Goal: Task Accomplishment & Management: Complete application form

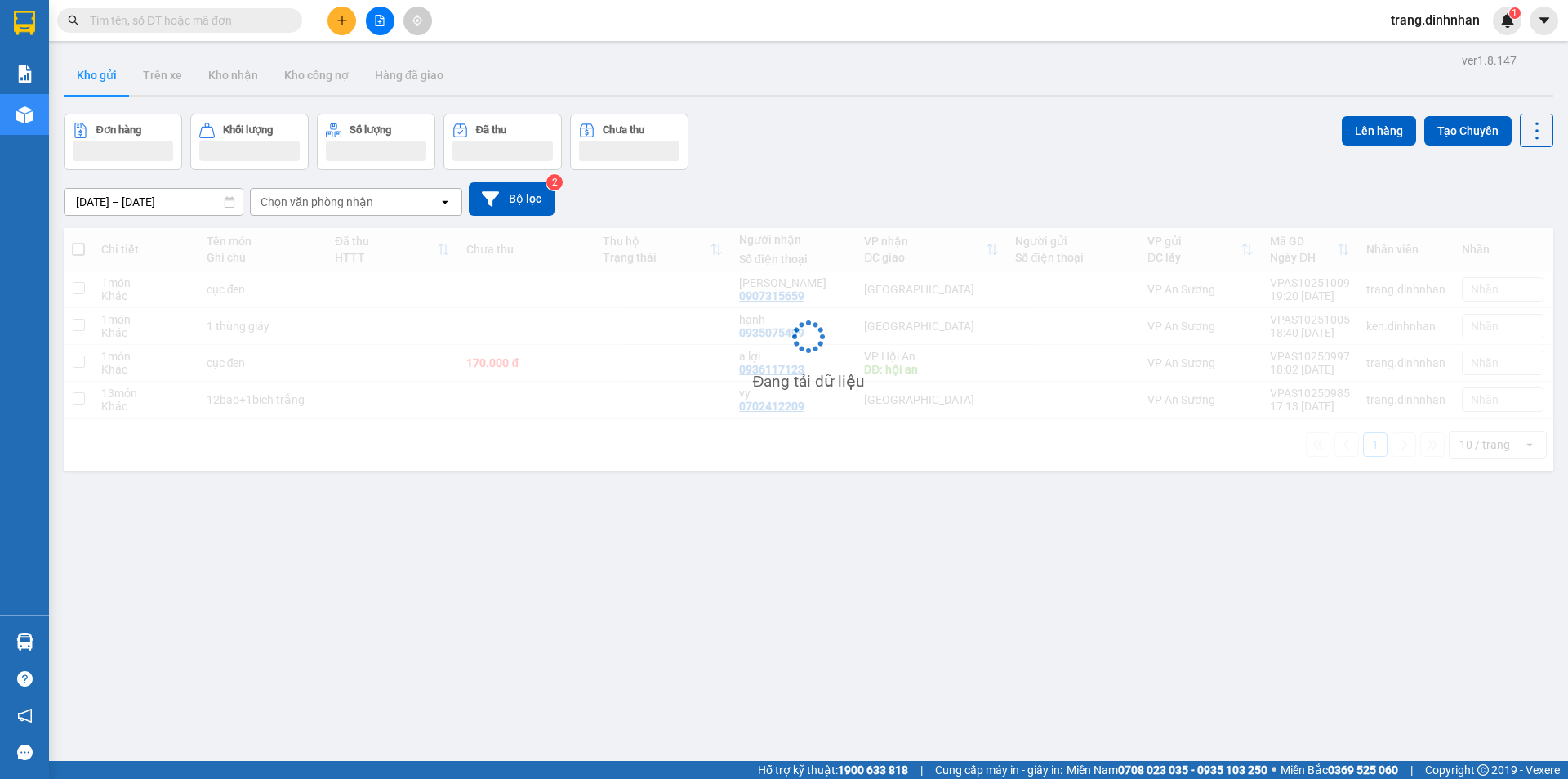
click at [341, 22] on icon "plus" at bounding box center [342, 21] width 12 height 12
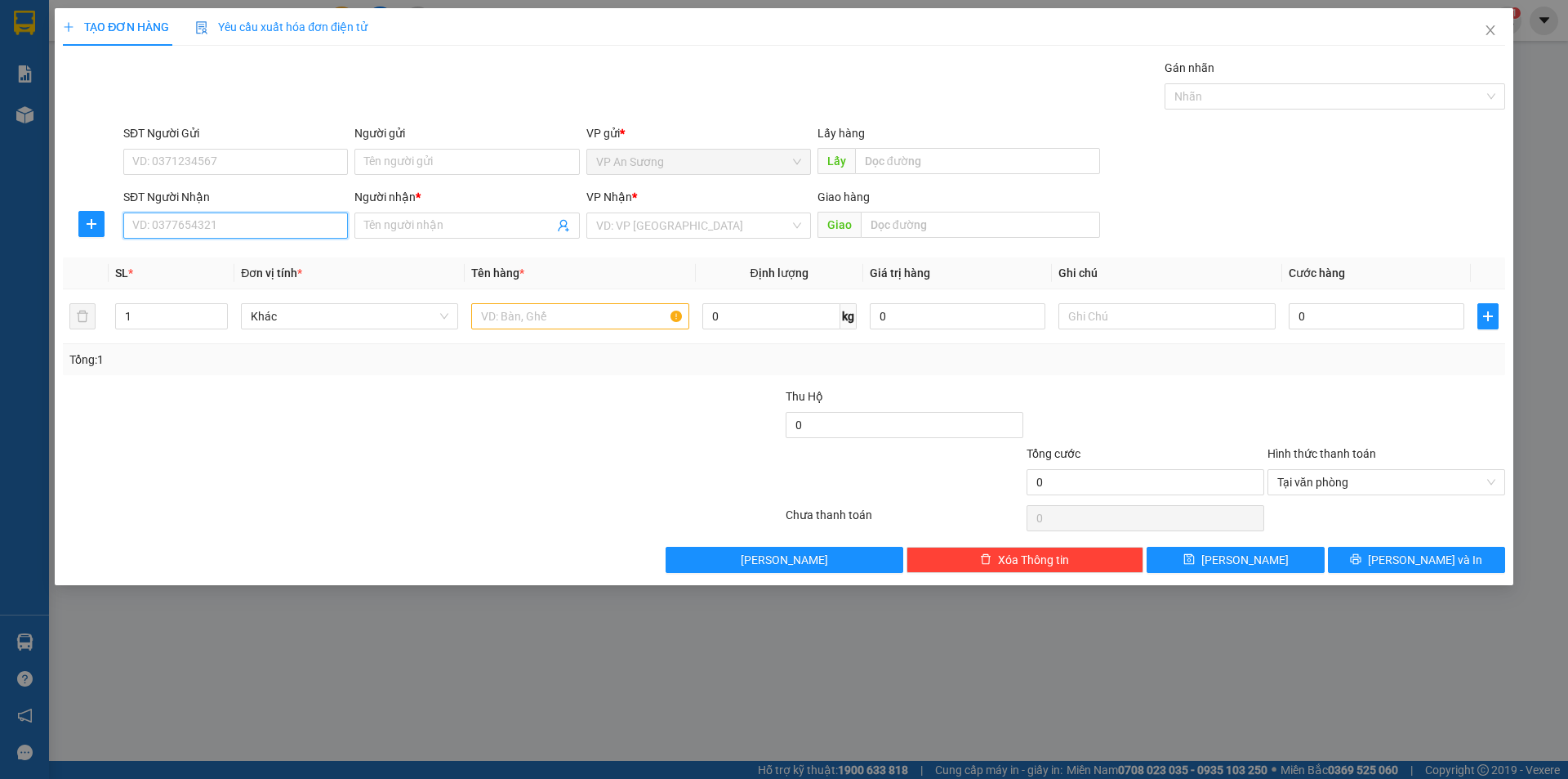
click at [229, 223] on input "SĐT Người Nhận" at bounding box center [235, 225] width 224 height 27
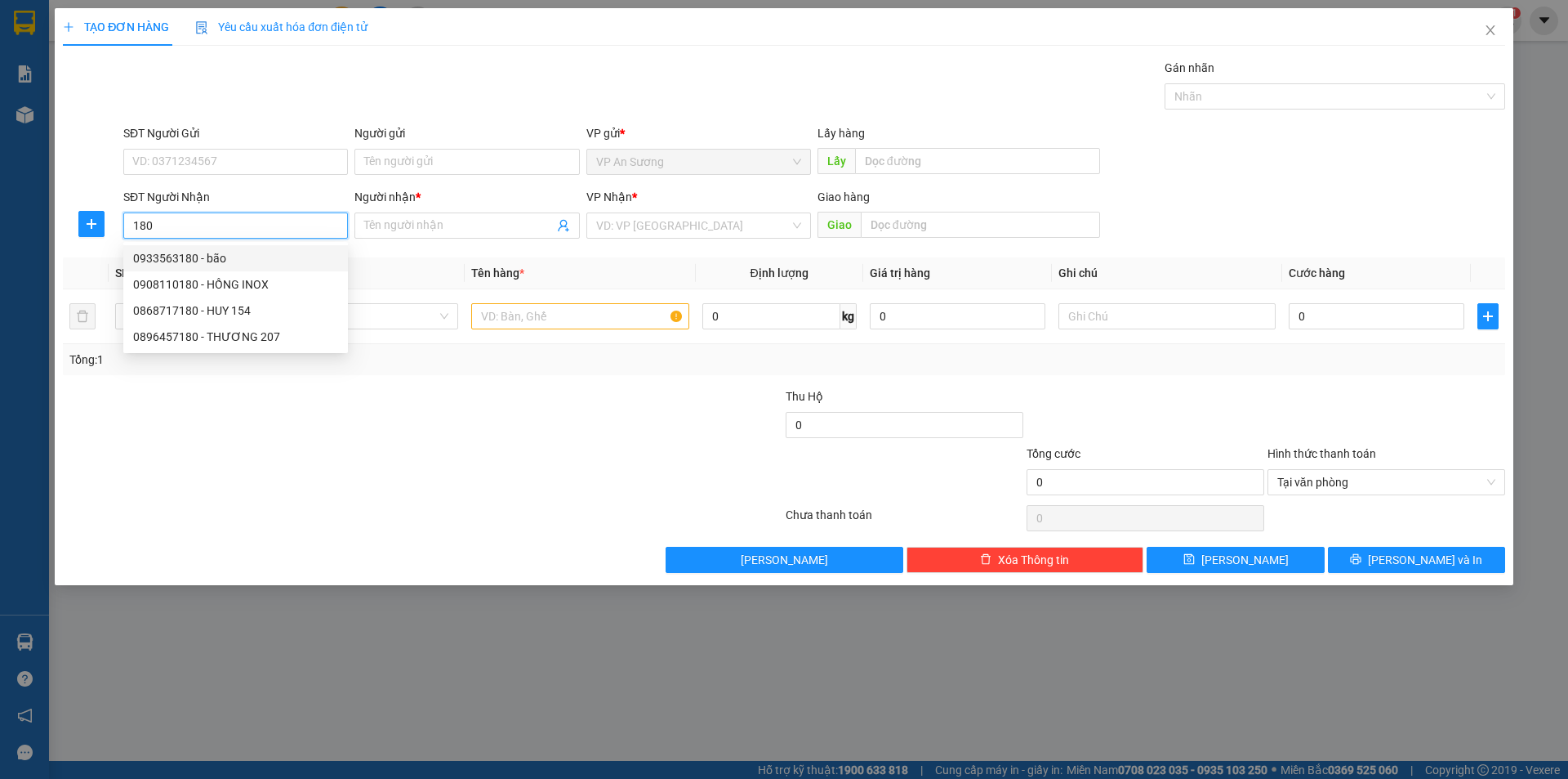
click at [229, 258] on div "0933563180 - bão" at bounding box center [235, 259] width 205 height 18
type input "0933563180"
type input "bão"
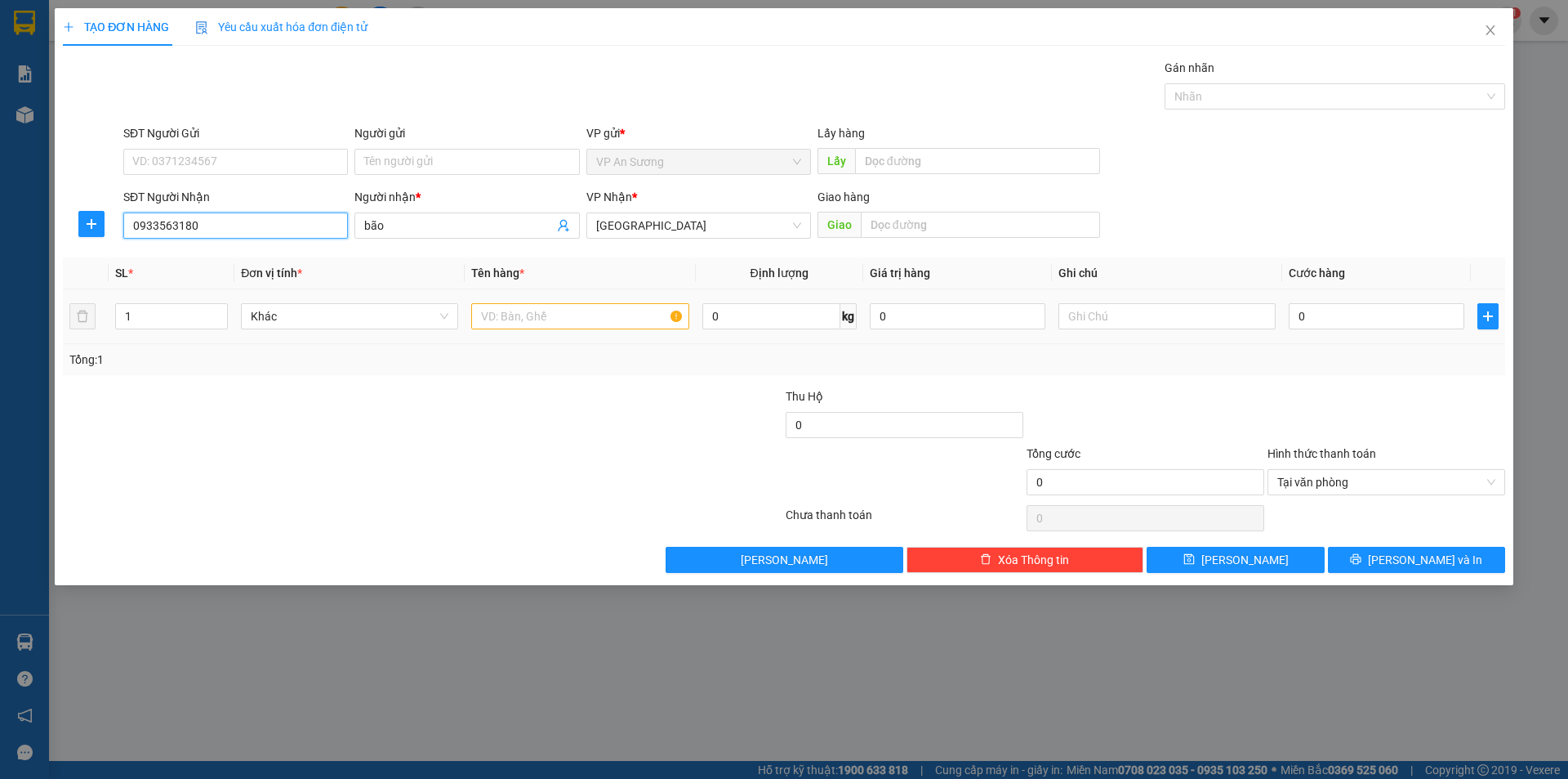
type input "0933563180"
click at [495, 310] on input "text" at bounding box center [580, 317] width 217 height 27
type input "1 bao đỏ +2 giáy + 1 kiện bồn rửa"
click at [213, 312] on span "Increase Value" at bounding box center [218, 312] width 18 height 15
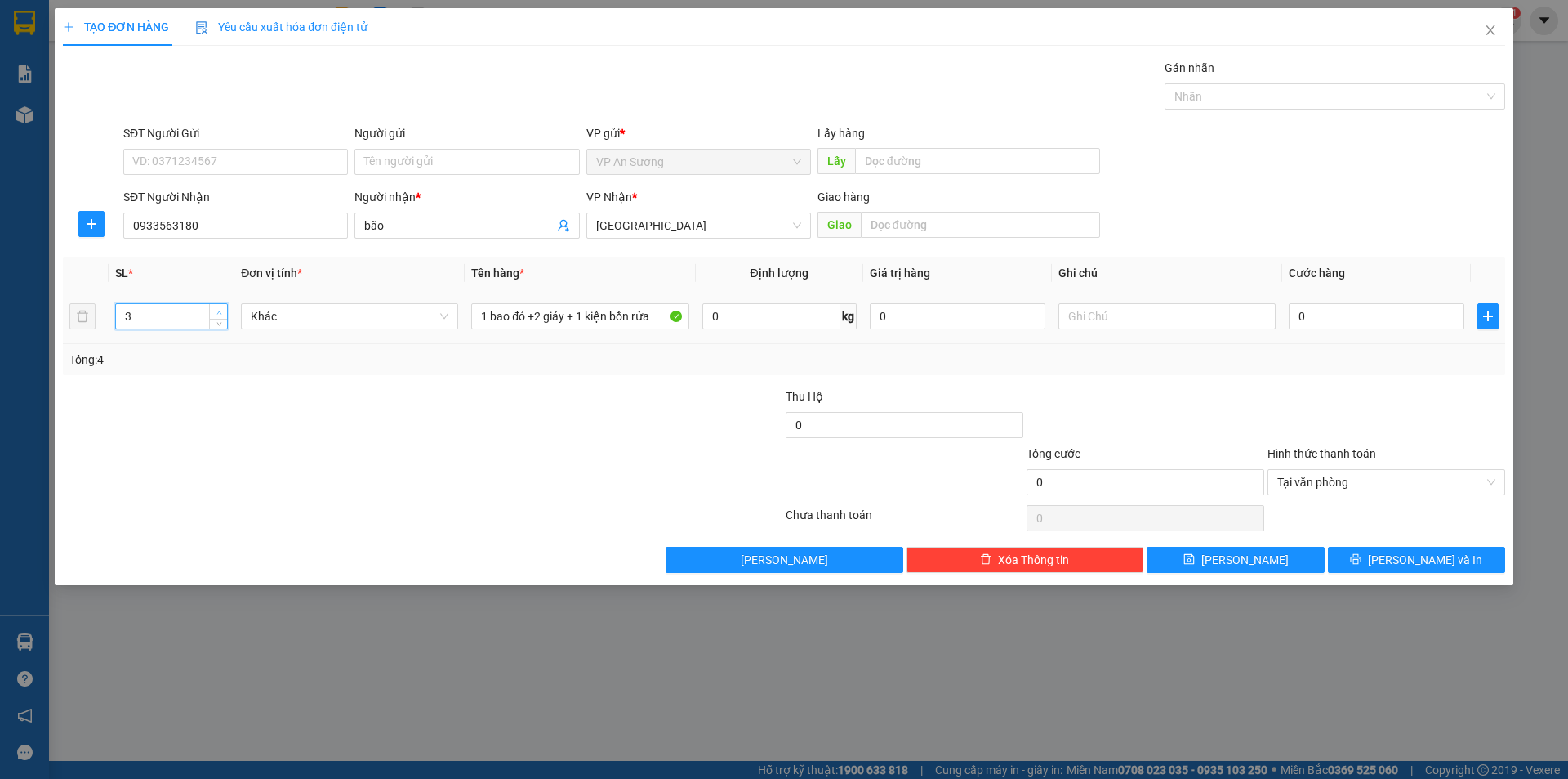
type input "4"
click at [213, 312] on span "Increase Value" at bounding box center [218, 312] width 18 height 15
click at [1458, 557] on button "Lưu và In" at bounding box center [1416, 560] width 177 height 27
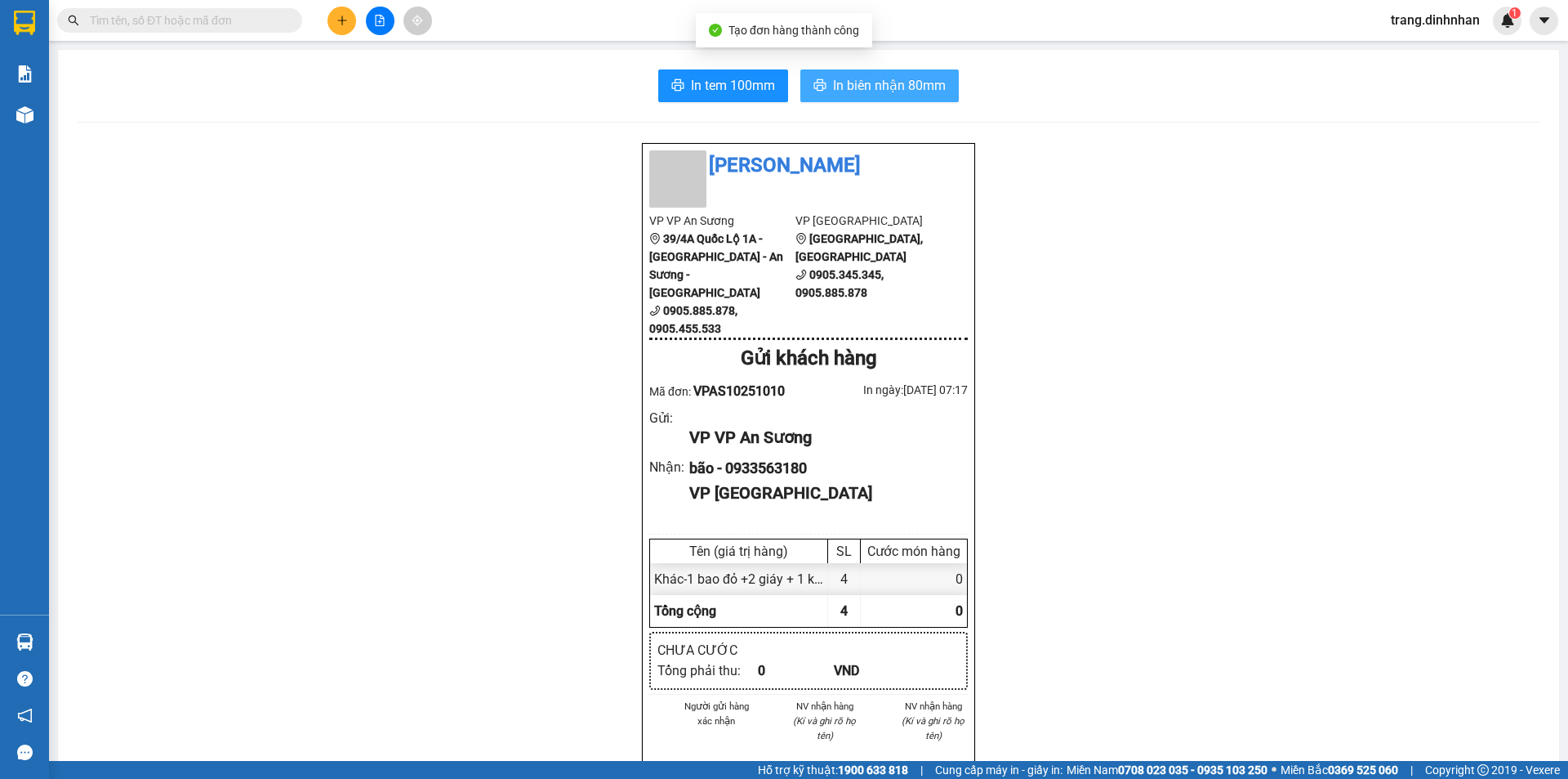
click at [861, 72] on button "In biên nhận 80mm" at bounding box center [879, 85] width 158 height 32
click at [273, 24] on input "text" at bounding box center [186, 21] width 193 height 18
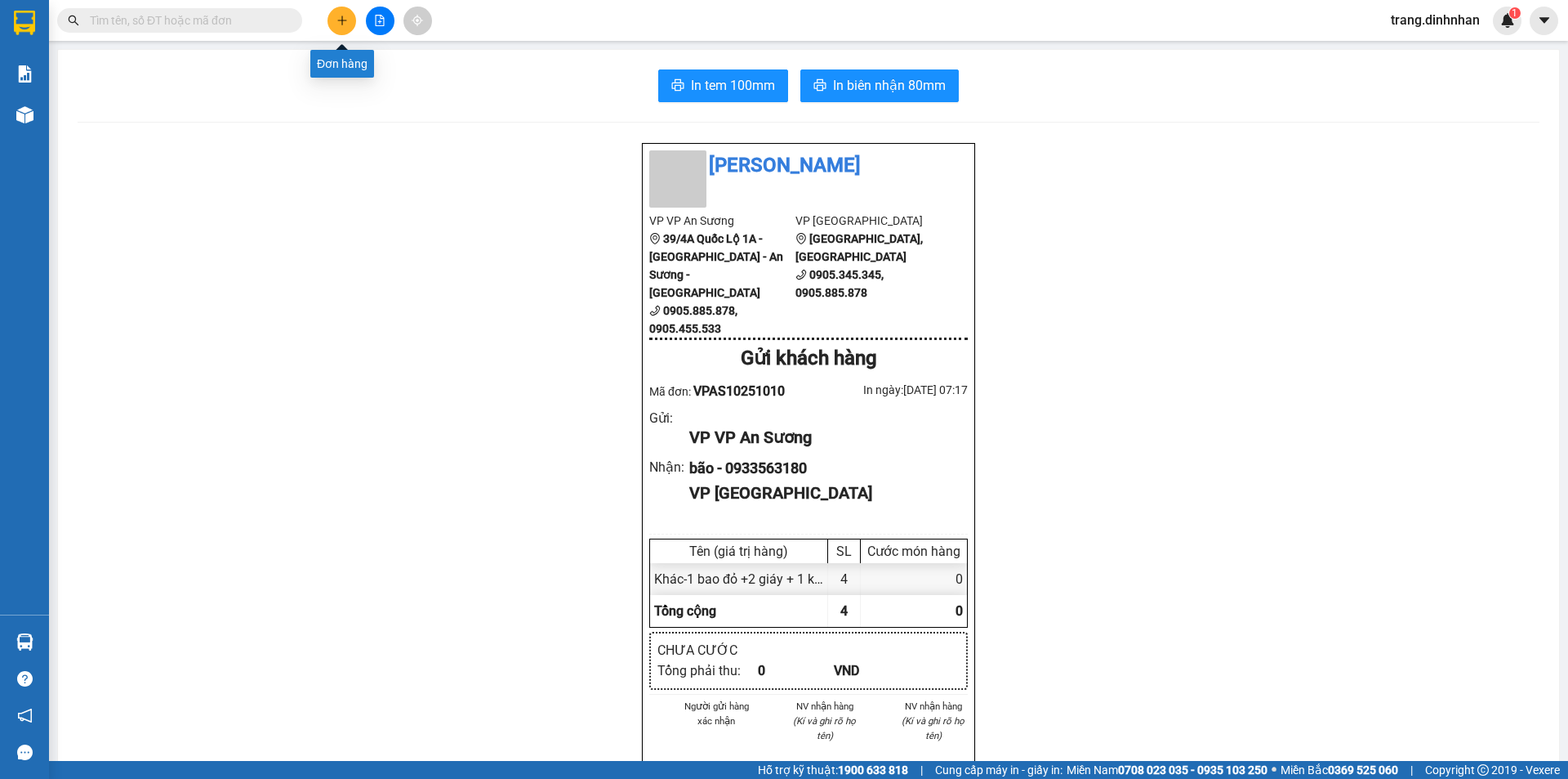
click at [343, 24] on icon "plus" at bounding box center [342, 21] width 12 height 12
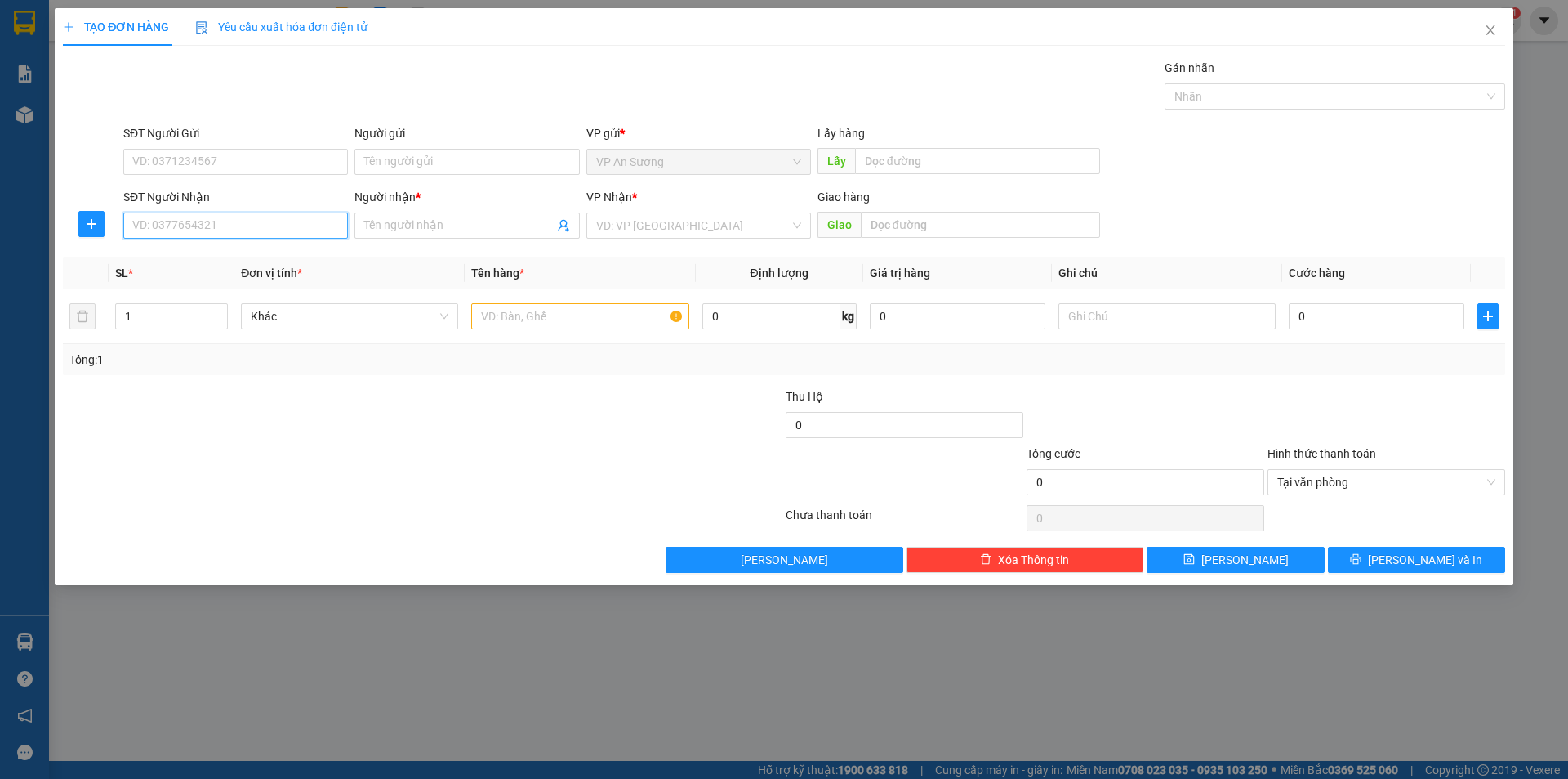
click at [276, 230] on input "SĐT Người Nhận" at bounding box center [235, 225] width 224 height 27
type input "7"
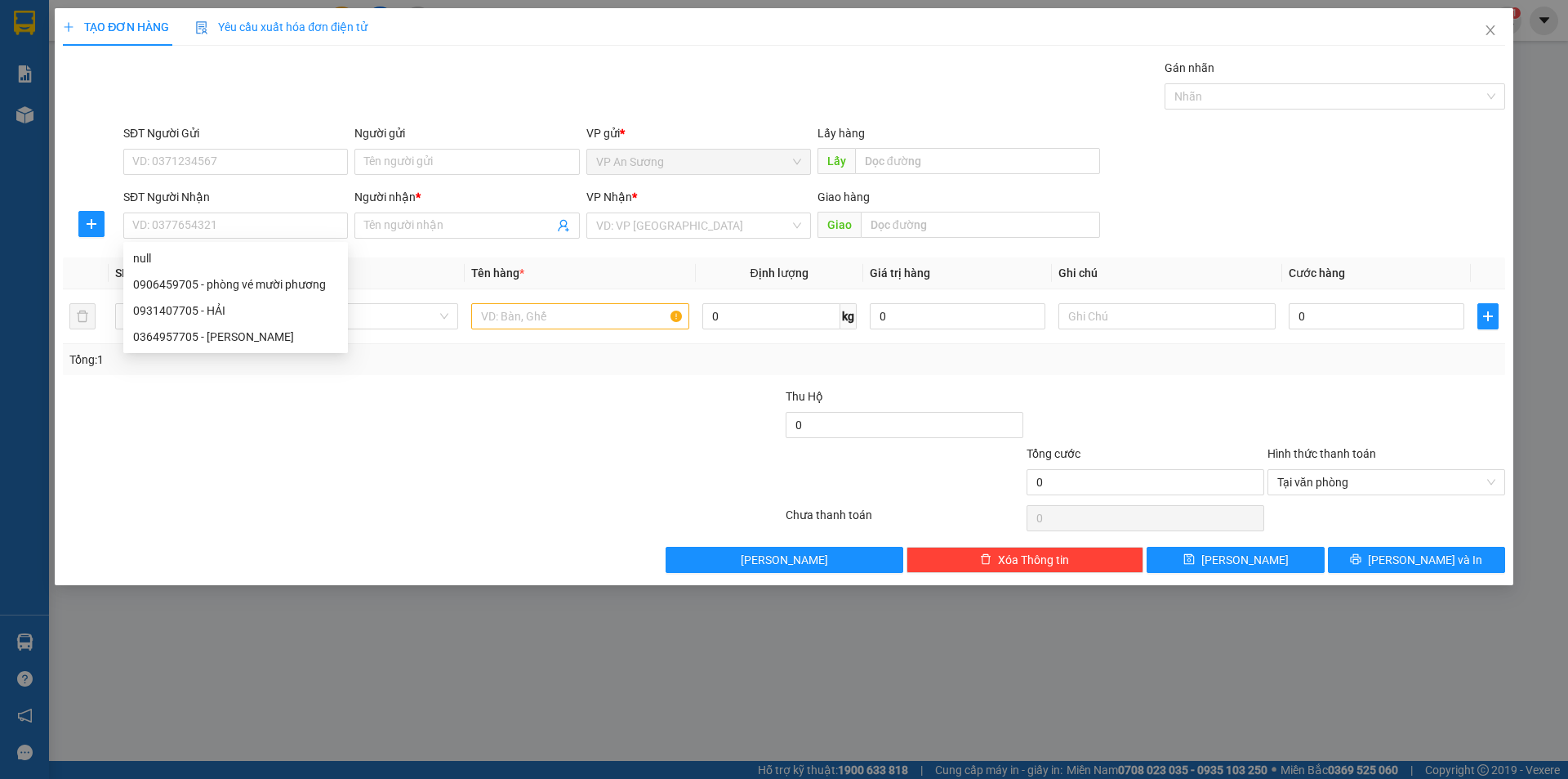
click at [341, 226] on div "SĐT Người Nhận VD: 0377654321" at bounding box center [235, 216] width 224 height 57
click at [1489, 31] on icon "close" at bounding box center [1491, 31] width 13 height 13
